Goal: Find specific page/section: Find specific page/section

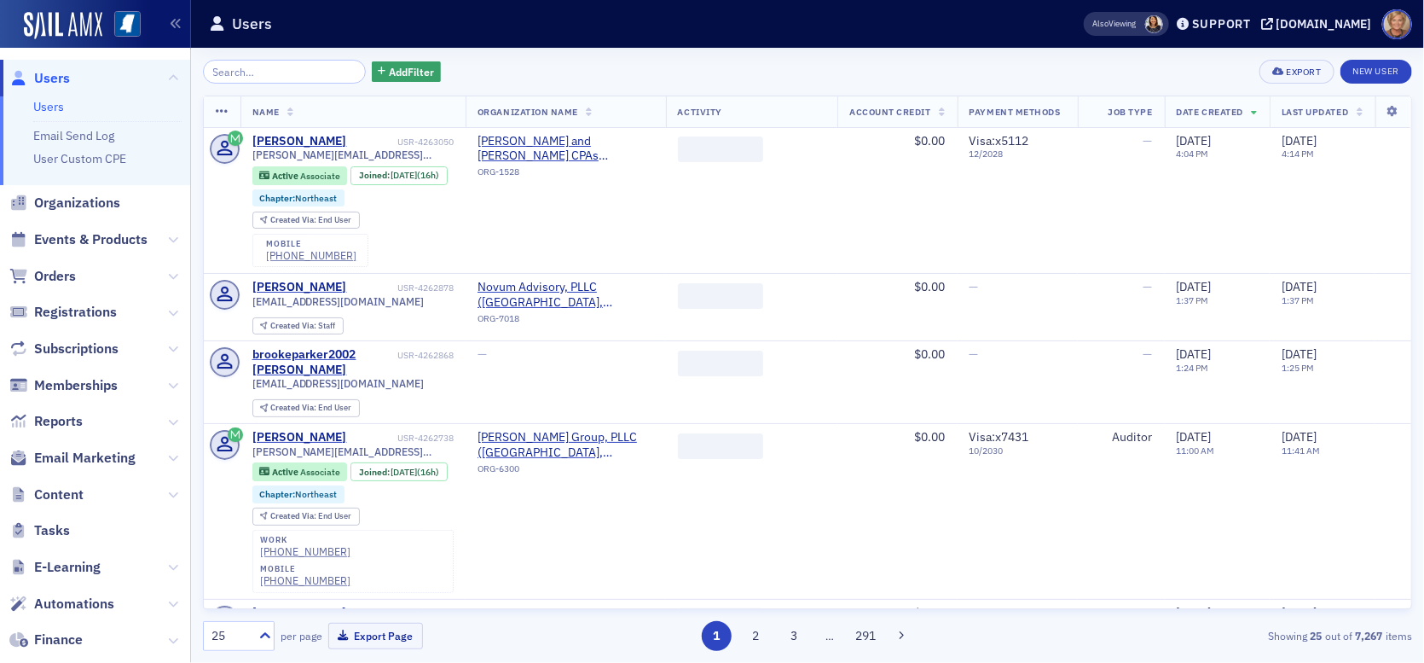
click at [215, 67] on input "search" at bounding box center [284, 72] width 163 height 24
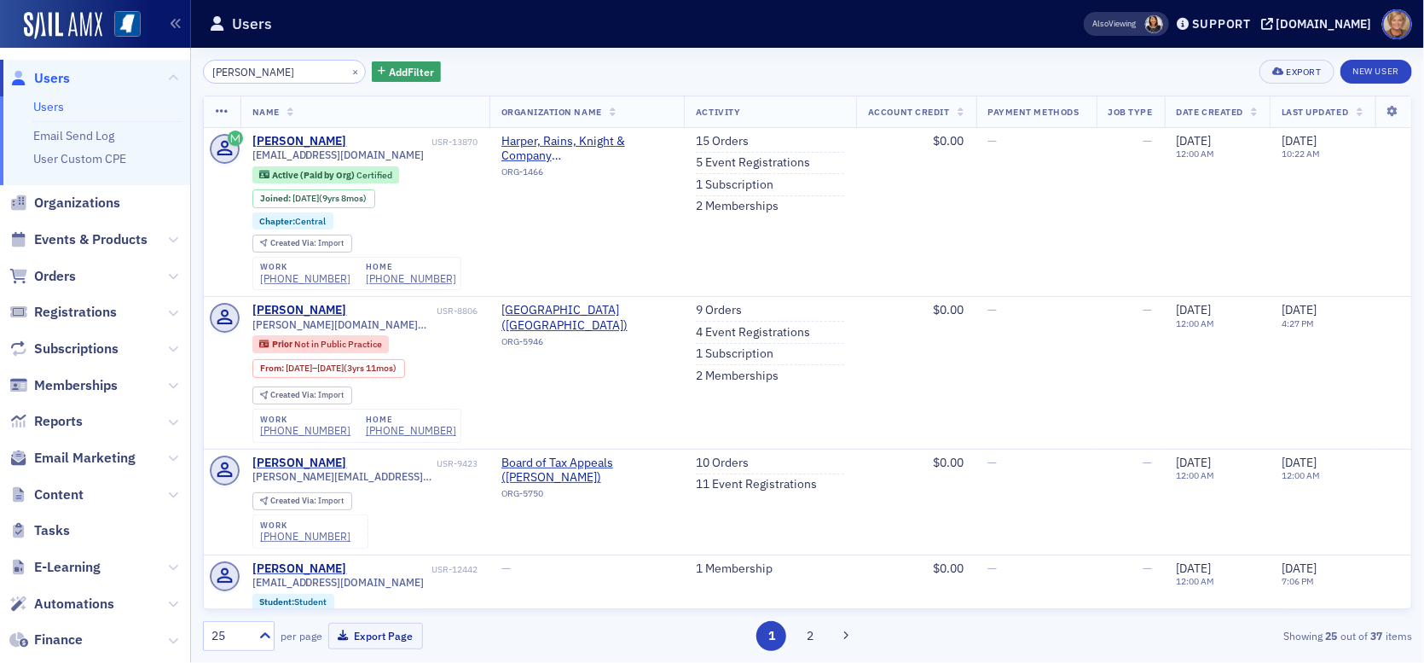
drag, startPoint x: 269, startPoint y: 72, endPoint x: 184, endPoint y: 64, distance: 84.9
click at [184, 64] on div "Users Users Email Send Log User Custom CPE Organizations Events & Products Orde…" at bounding box center [712, 331] width 1424 height 663
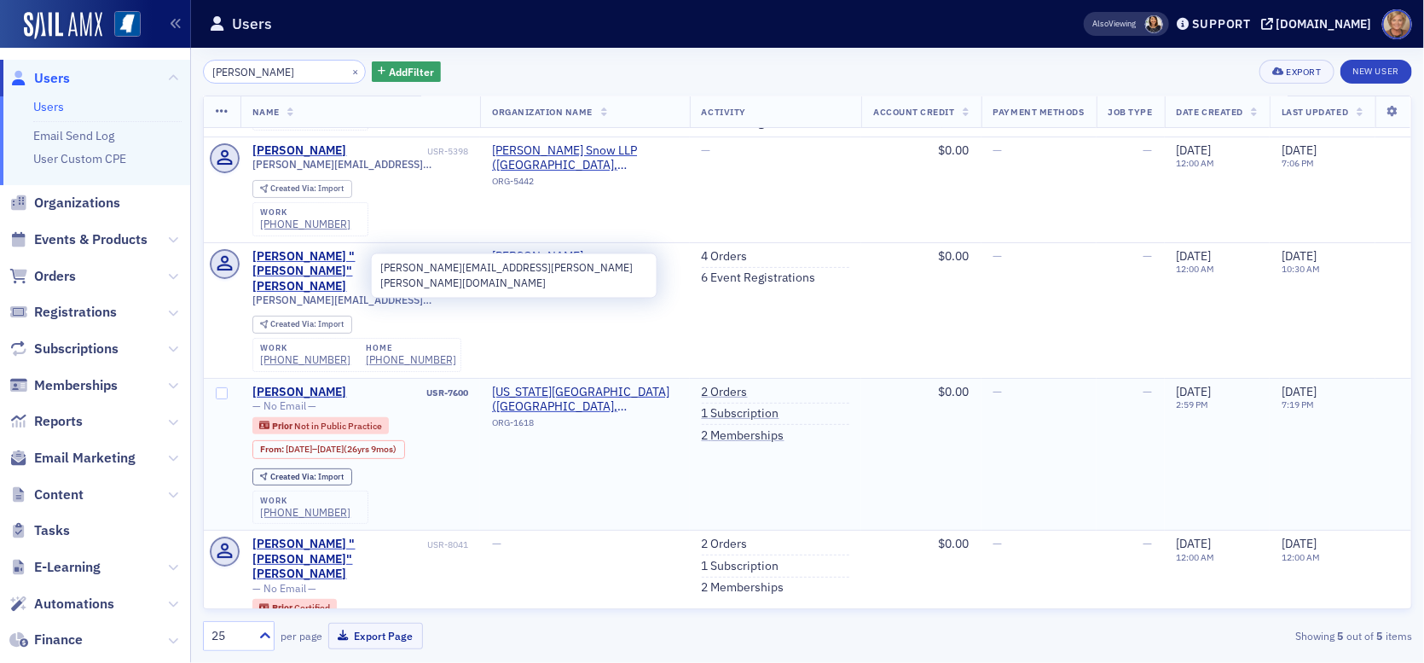
scroll to position [97, 0]
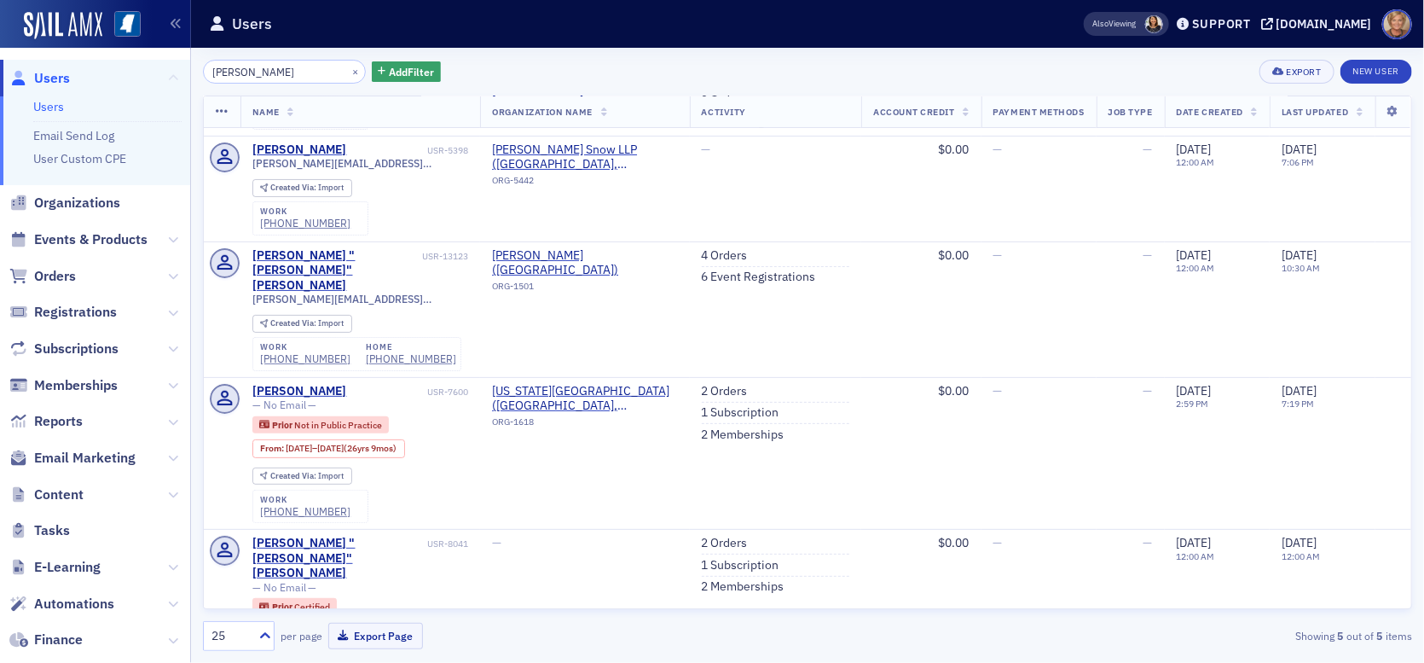
drag, startPoint x: 264, startPoint y: 77, endPoint x: 156, endPoint y: 95, distance: 109.8
click at [154, 72] on div "Users Users Email Send Log User Custom CPE Organizations Events & Products Orde…" at bounding box center [712, 331] width 1424 height 663
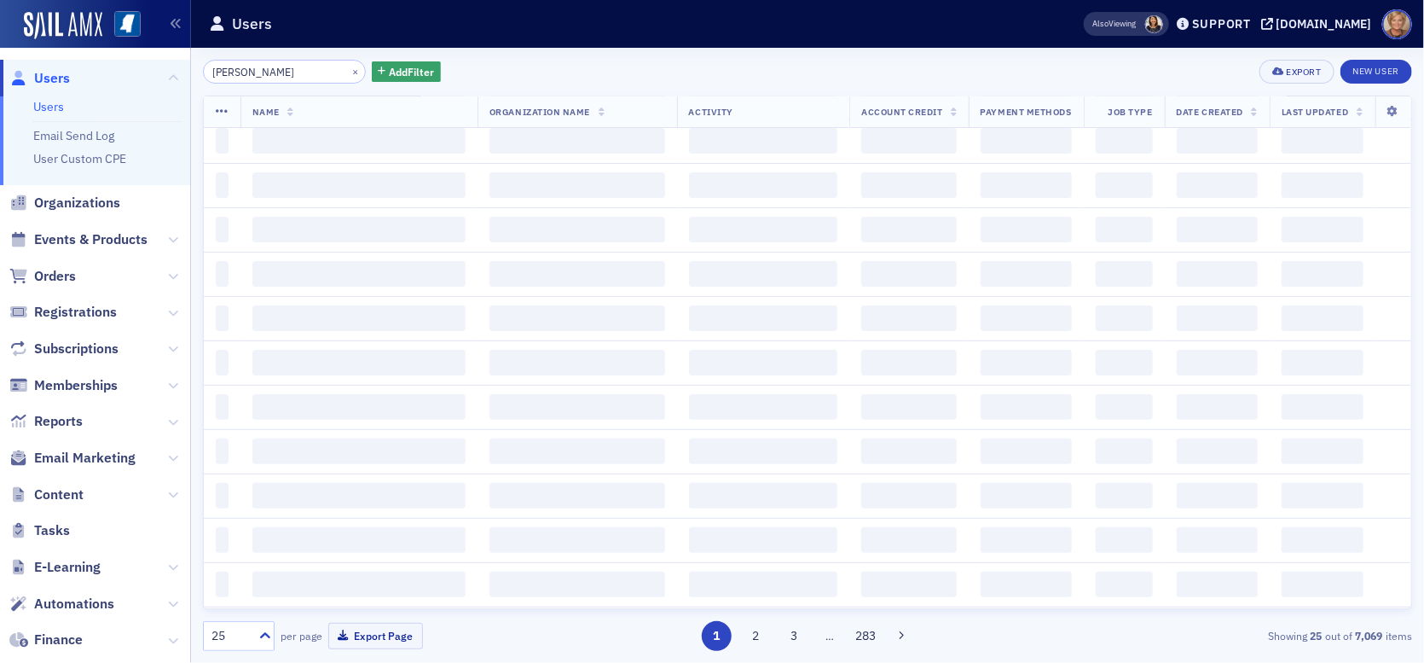
type input "[PERSON_NAME]"
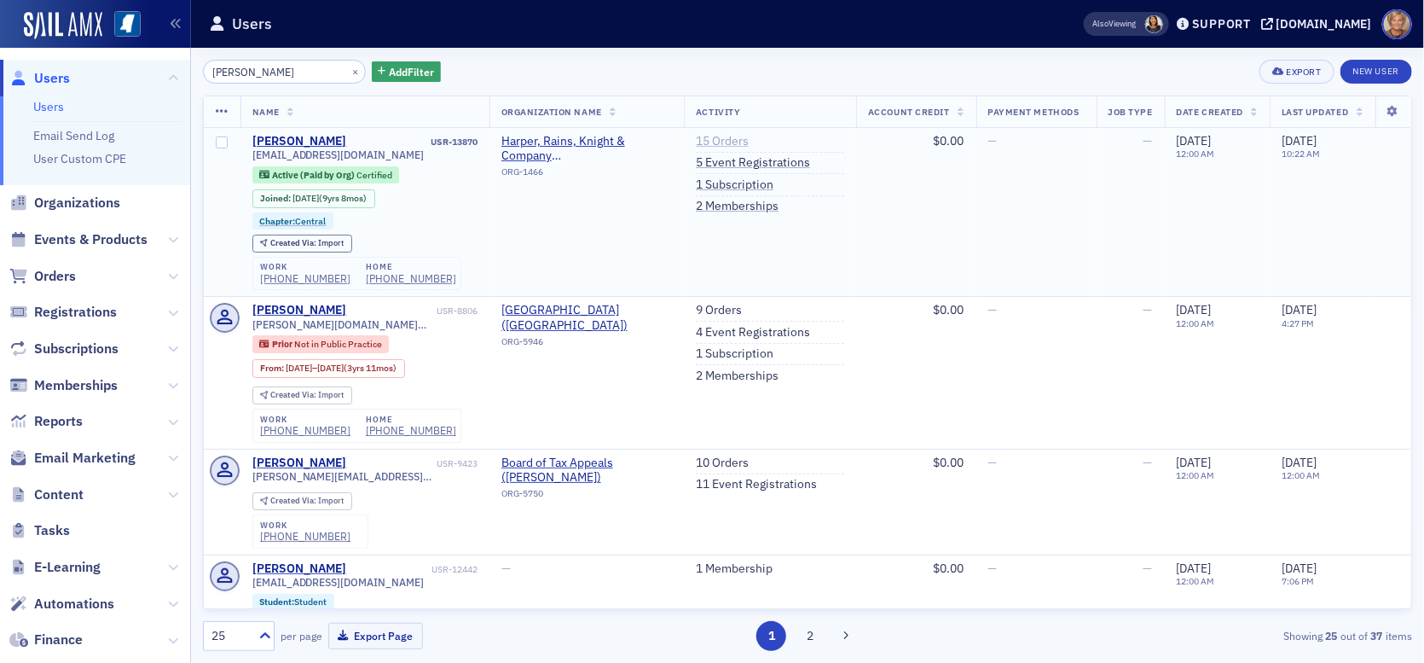
click at [696, 138] on link "15 Orders" at bounding box center [722, 141] width 53 height 15
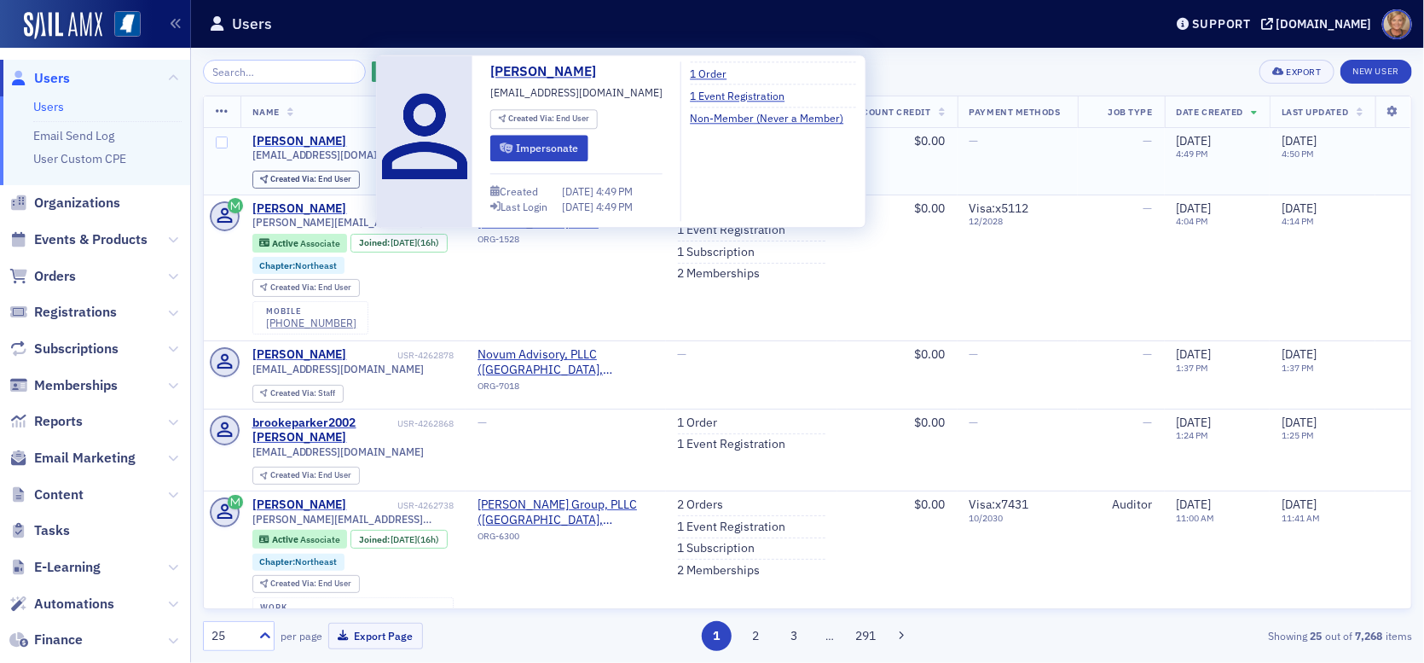
click at [284, 139] on div "O'Marion Moore Moore" at bounding box center [299, 141] width 95 height 15
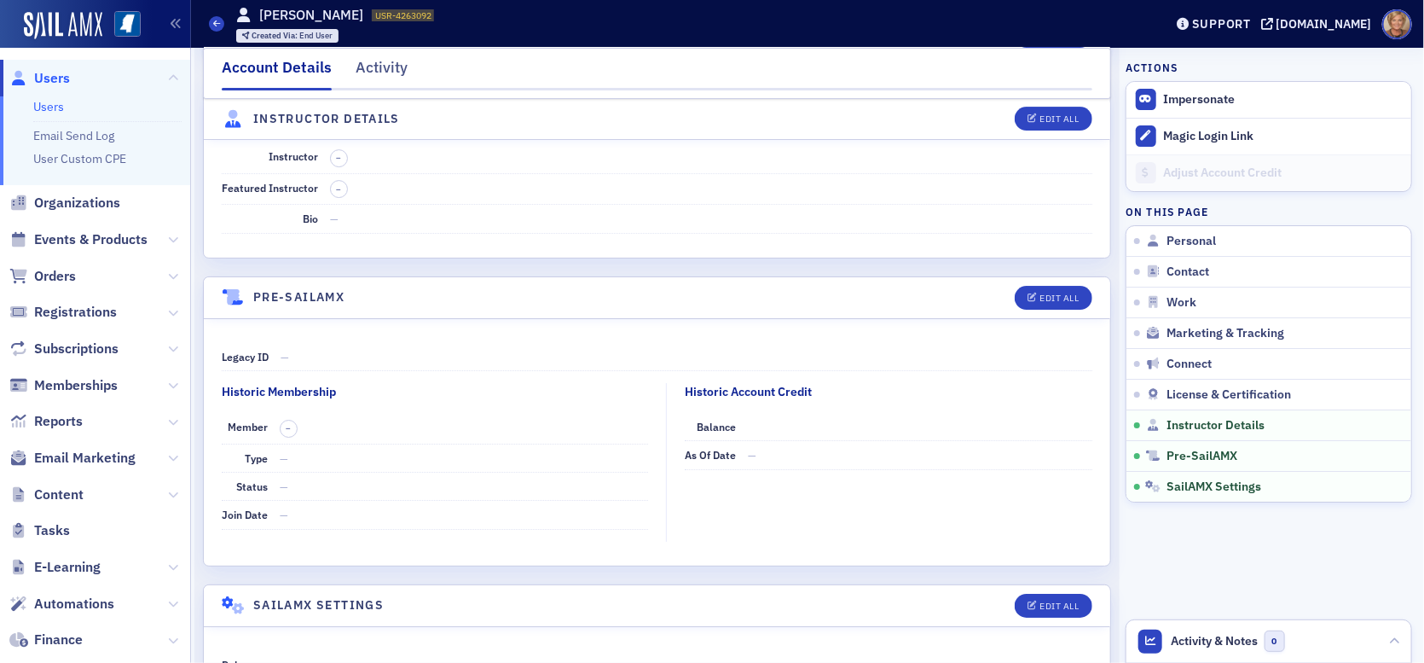
scroll to position [2966, 0]
